Goal: Check status: Check status

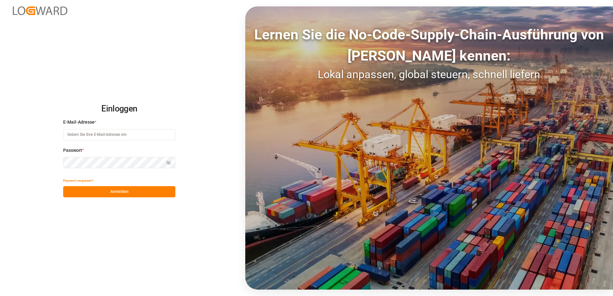
click at [119, 132] on input at bounding box center [119, 134] width 112 height 11
type input "[EMAIL_ADDRESS][PERSON_NAME][DOMAIN_NAME]"
click at [167, 162] on icon "button" at bounding box center [168, 163] width 3 height 2
click at [61, 158] on div "Einloggen E-Mail-Adresse * [PERSON_NAME][EMAIL_ADDRESS][PERSON_NAME][DOMAIN_NAM…" at bounding box center [306, 148] width 613 height 296
click at [114, 192] on font "Anmelden" at bounding box center [119, 192] width 18 height 6
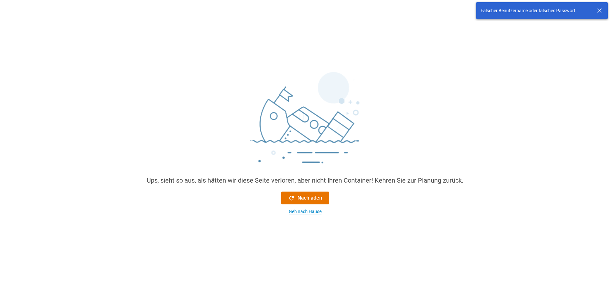
click at [303, 214] on div "Geh nach Hause" at bounding box center [305, 211] width 33 height 7
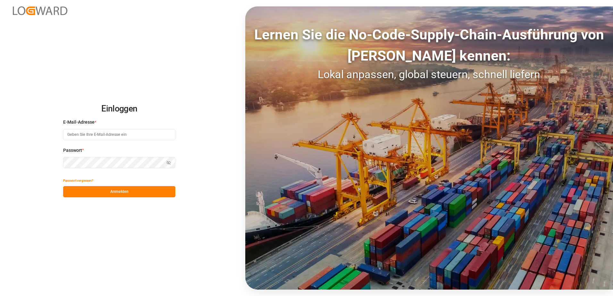
click at [106, 135] on input at bounding box center [119, 134] width 112 height 11
type input "[PERSON_NAME][EMAIL_ADDRESS][PERSON_NAME][DOMAIN_NAME]"
click at [162, 161] on button "Passwort anzeigen" at bounding box center [168, 162] width 13 height 11
click at [119, 193] on button "Anmelden" at bounding box center [119, 191] width 112 height 11
click at [12, 164] on div "Einloggen E-Mail-Adresse * [PERSON_NAME][EMAIL_ADDRESS][PERSON_NAME][DOMAIN_NAM…" at bounding box center [306, 148] width 613 height 296
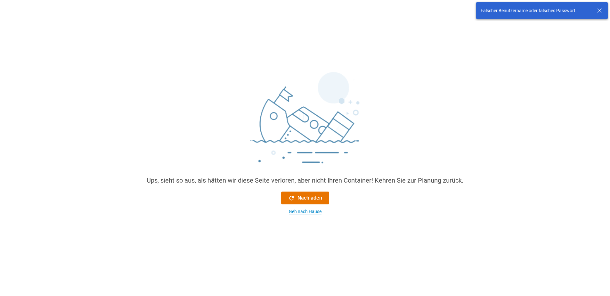
click at [303, 214] on div "Geh nach Hause" at bounding box center [305, 211] width 33 height 7
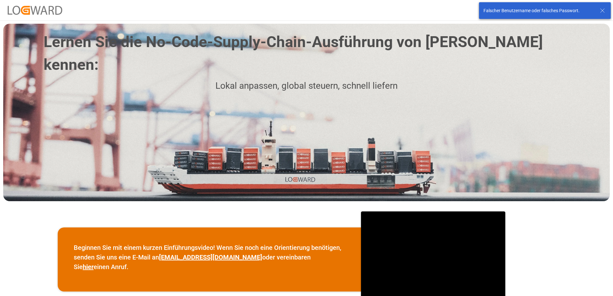
click at [601, 9] on icon at bounding box center [602, 11] width 8 height 8
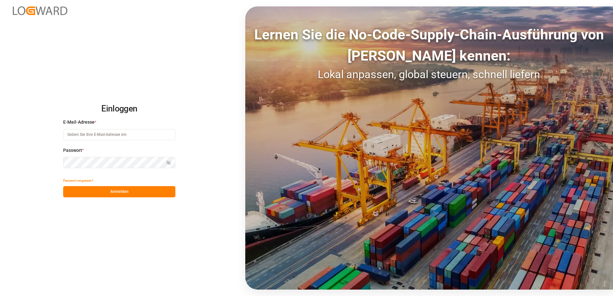
click at [88, 132] on input at bounding box center [119, 134] width 112 height 11
type input "[EMAIL_ADDRESS][PERSON_NAME][DOMAIN_NAME]"
click at [170, 161] on icon "button" at bounding box center [168, 163] width 4 height 4
click at [112, 190] on button "Anmelden" at bounding box center [119, 191] width 112 height 11
click at [29, 161] on div "Einloggen E-Mail-Adresse * [PERSON_NAME][EMAIL_ADDRESS][PERSON_NAME][DOMAIN_NAM…" at bounding box center [306, 148] width 613 height 296
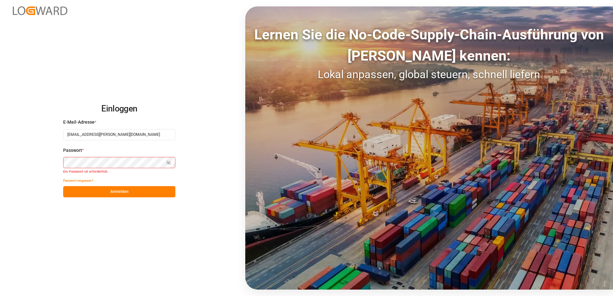
click at [77, 180] on button "Passwort vergessen?" at bounding box center [78, 180] width 30 height 11
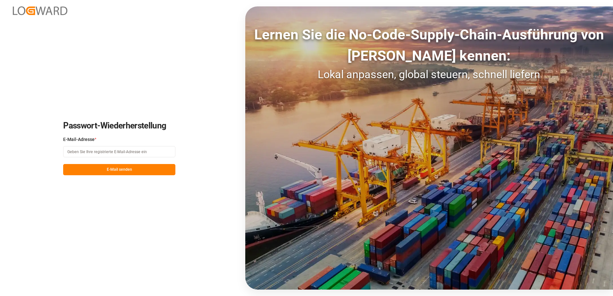
click at [86, 152] on input at bounding box center [119, 151] width 112 height 11
type input "[PERSON_NAME][EMAIL_ADDRESS][PERSON_NAME][DOMAIN_NAME]"
click at [115, 170] on button "E-Mail senden" at bounding box center [119, 169] width 112 height 11
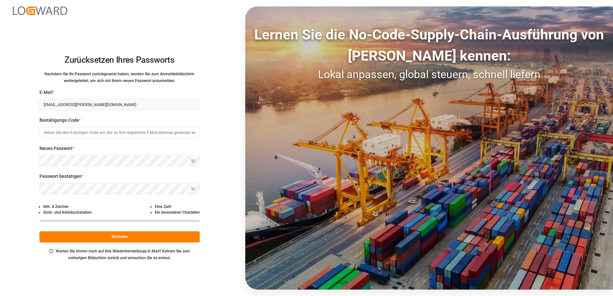
click at [74, 129] on input at bounding box center [119, 132] width 160 height 11
paste input "513865"
type input "513865"
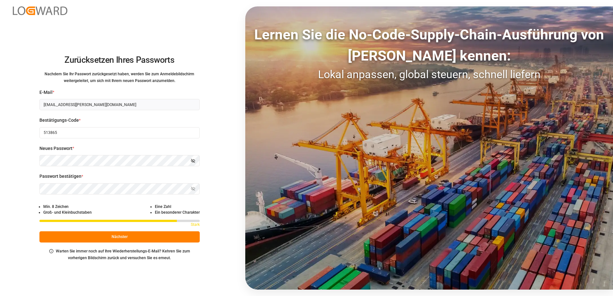
click at [195, 162] on icon "button" at bounding box center [193, 161] width 4 height 4
click at [191, 190] on icon "button" at bounding box center [193, 189] width 4 height 4
click at [109, 235] on button "Nächster" at bounding box center [119, 236] width 160 height 11
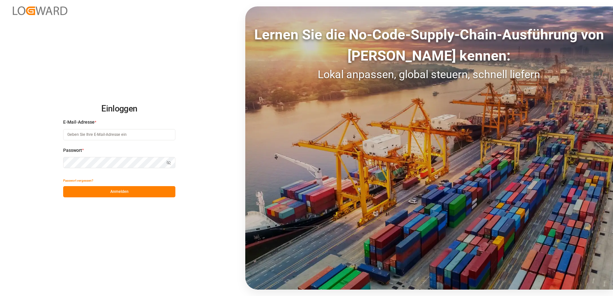
click at [125, 134] on input at bounding box center [119, 134] width 112 height 11
type input "[PERSON_NAME][EMAIL_ADDRESS][PERSON_NAME][DOMAIN_NAME]"
click at [166, 164] on button "Passwort anzeigen" at bounding box center [168, 162] width 13 height 11
click at [104, 193] on button "Anmelden" at bounding box center [119, 191] width 112 height 11
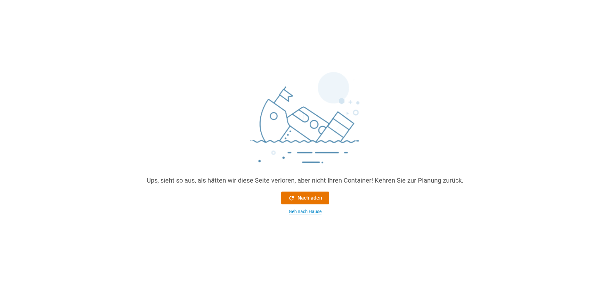
click at [303, 212] on div "Geh nach Hause" at bounding box center [305, 211] width 33 height 7
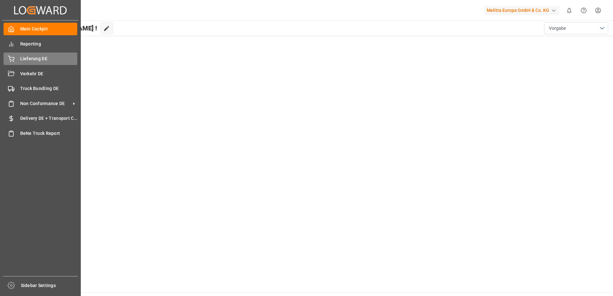
click at [17, 58] on div "Lieferung DE Lieferung DE" at bounding box center [41, 59] width 74 height 12
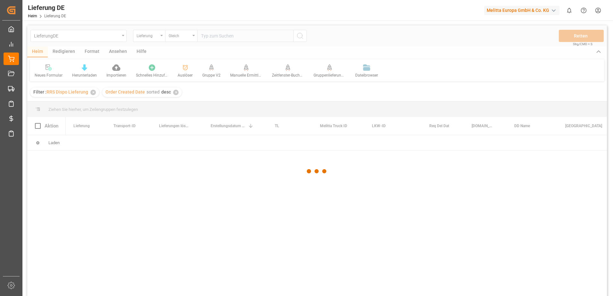
click at [239, 29] on div at bounding box center [316, 171] width 579 height 292
click at [239, 34] on div at bounding box center [316, 171] width 579 height 292
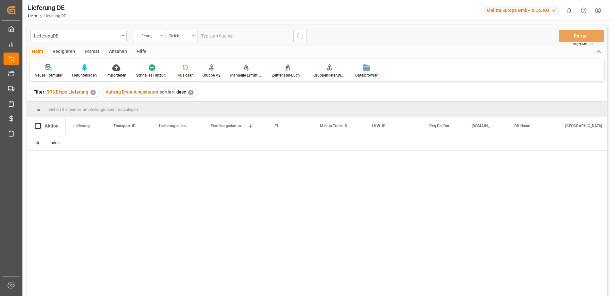
click at [239, 35] on input "text" at bounding box center [245, 36] width 96 height 12
type input "92556228"
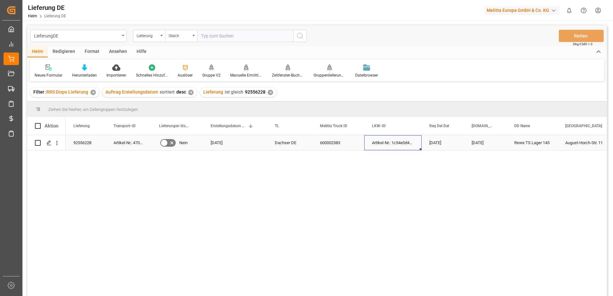
click at [397, 146] on div "Artikel-Nr.: 1c54e0d48ec7" at bounding box center [392, 142] width 57 height 15
click at [57, 144] on icon "Menü öffnen" at bounding box center [57, 143] width 7 height 7
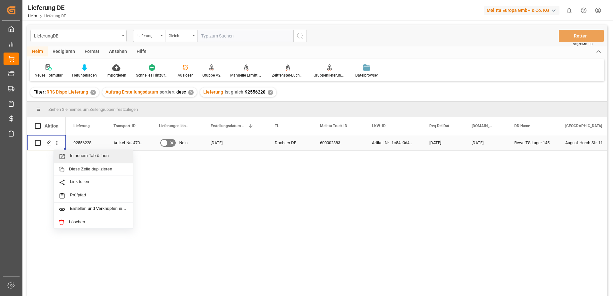
click at [76, 158] on span "In neuem Tab öffnen" at bounding box center [99, 156] width 58 height 7
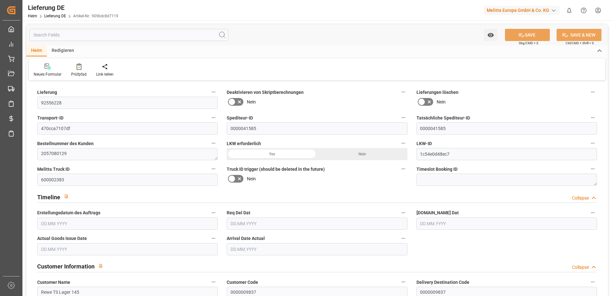
type input "13"
type input "7"
type input "4.5"
type input "1216.43"
type input "2000"
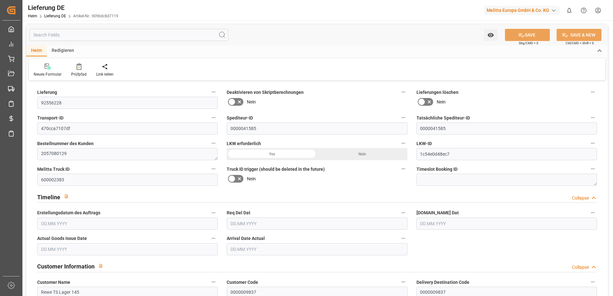
type input "10947.448"
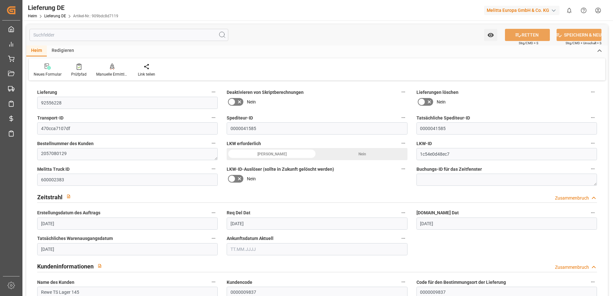
type input "08.09.2025"
type input "12.09.2025"
type input "10.09.2025"
drag, startPoint x: 70, startPoint y: 129, endPoint x: 42, endPoint y: 129, distance: 28.2
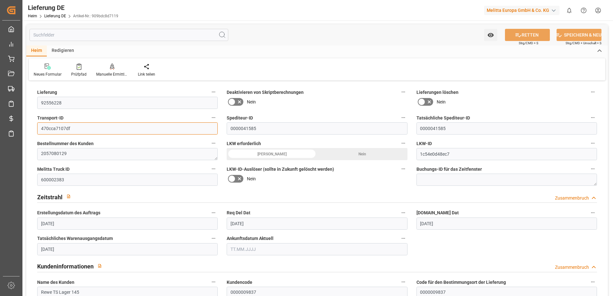
click at [42, 129] on input "470cca7107df" at bounding box center [127, 128] width 180 height 12
